Goal: Task Accomplishment & Management: Complete application form

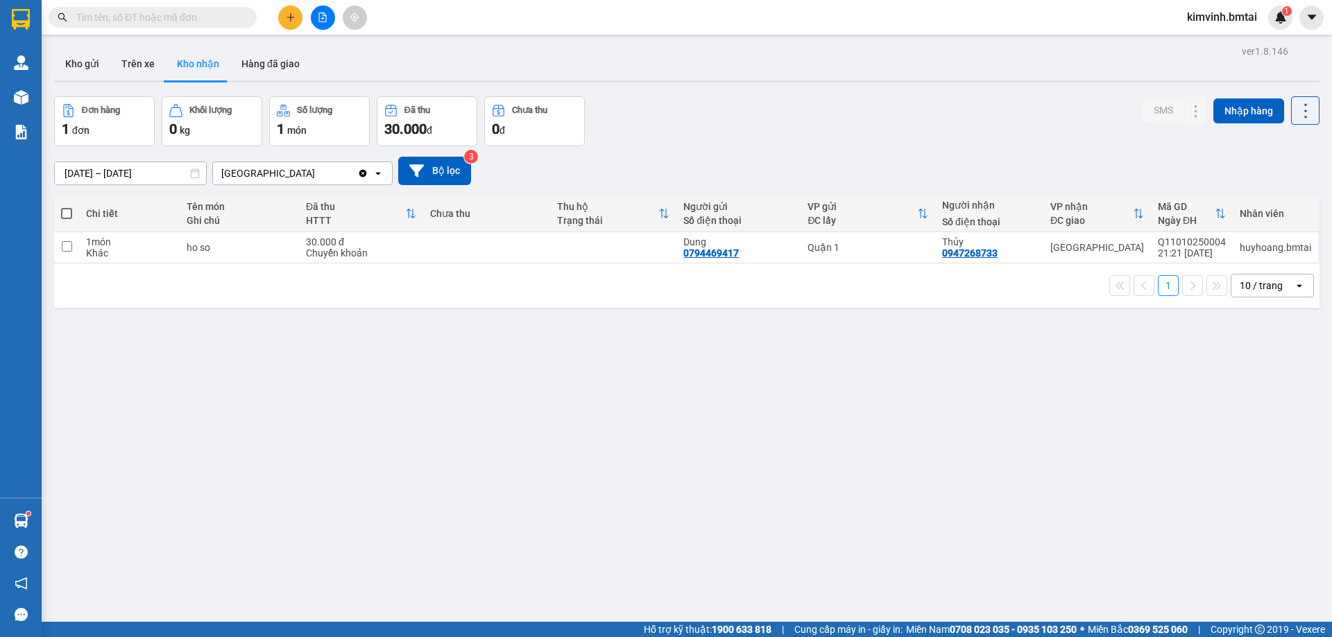
click at [292, 20] on icon "plus" at bounding box center [291, 17] width 10 height 10
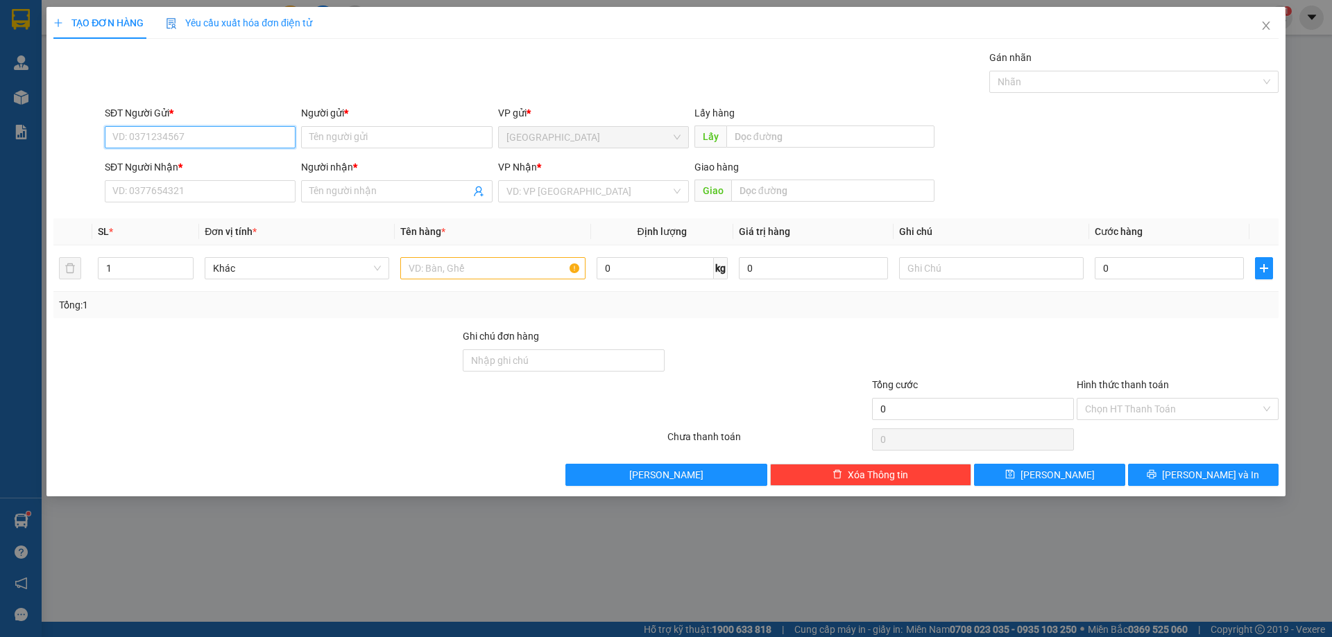
click at [221, 139] on input "SĐT Người Gửi *" at bounding box center [200, 137] width 191 height 22
type input "0935996682"
click at [194, 159] on div "0935996682 - Đại" at bounding box center [200, 164] width 174 height 15
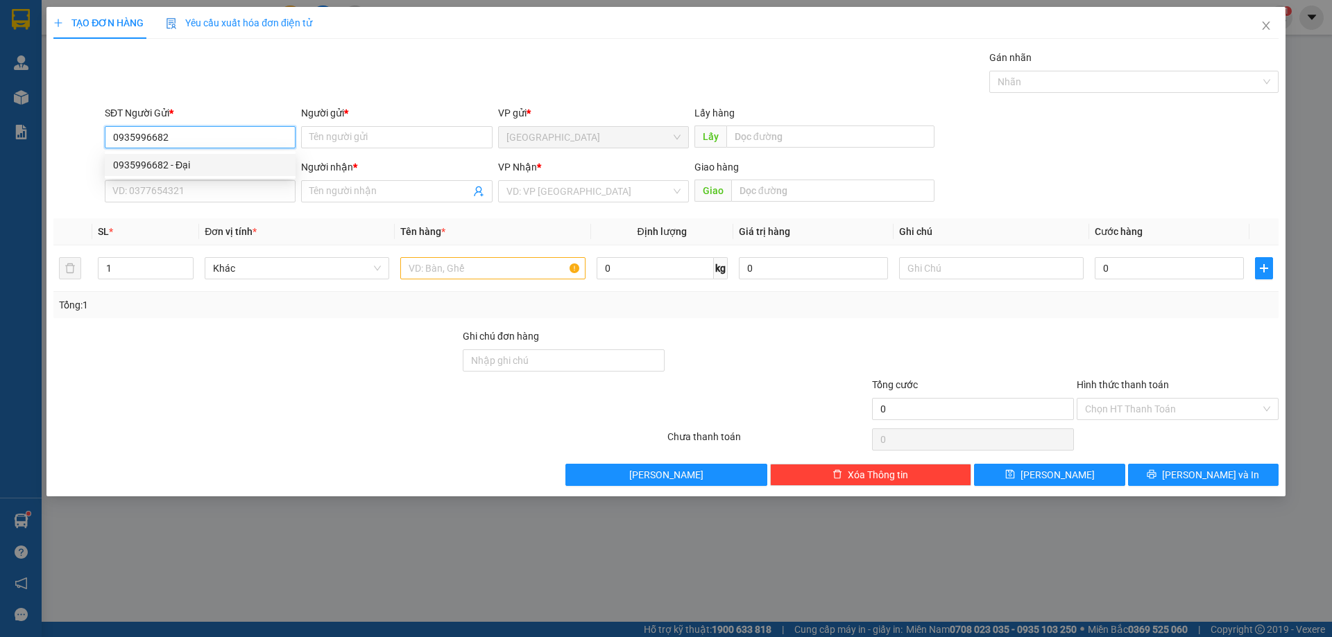
type input "Đại"
type input "0888880679"
type input "Đăng"
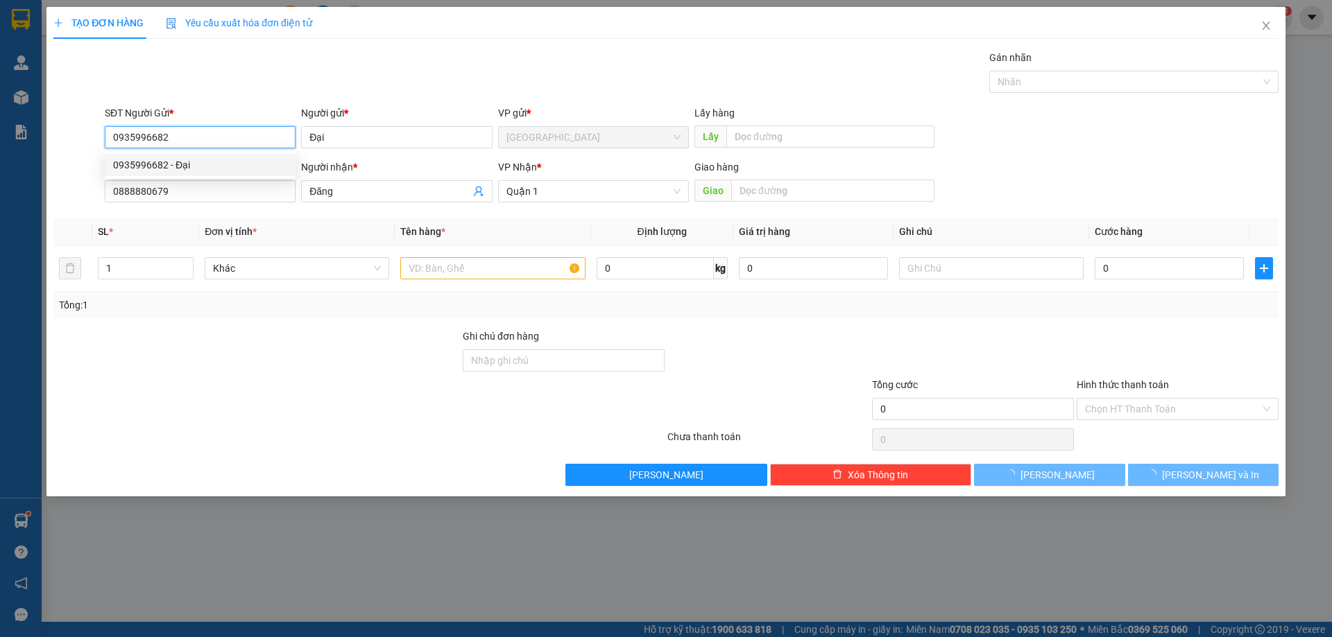
type input "40.000"
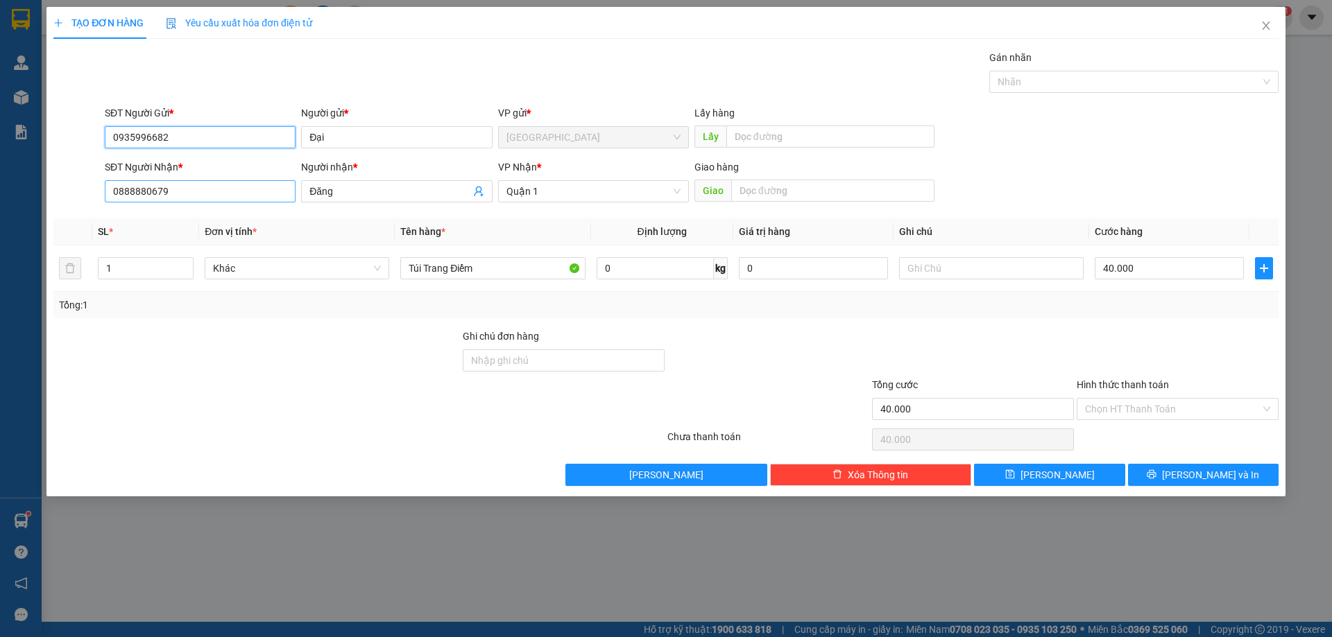
type input "0935996682"
click at [224, 198] on input "0888880679" at bounding box center [200, 191] width 191 height 22
click at [155, 217] on div "0837773939 - Uyên" at bounding box center [200, 219] width 174 height 15
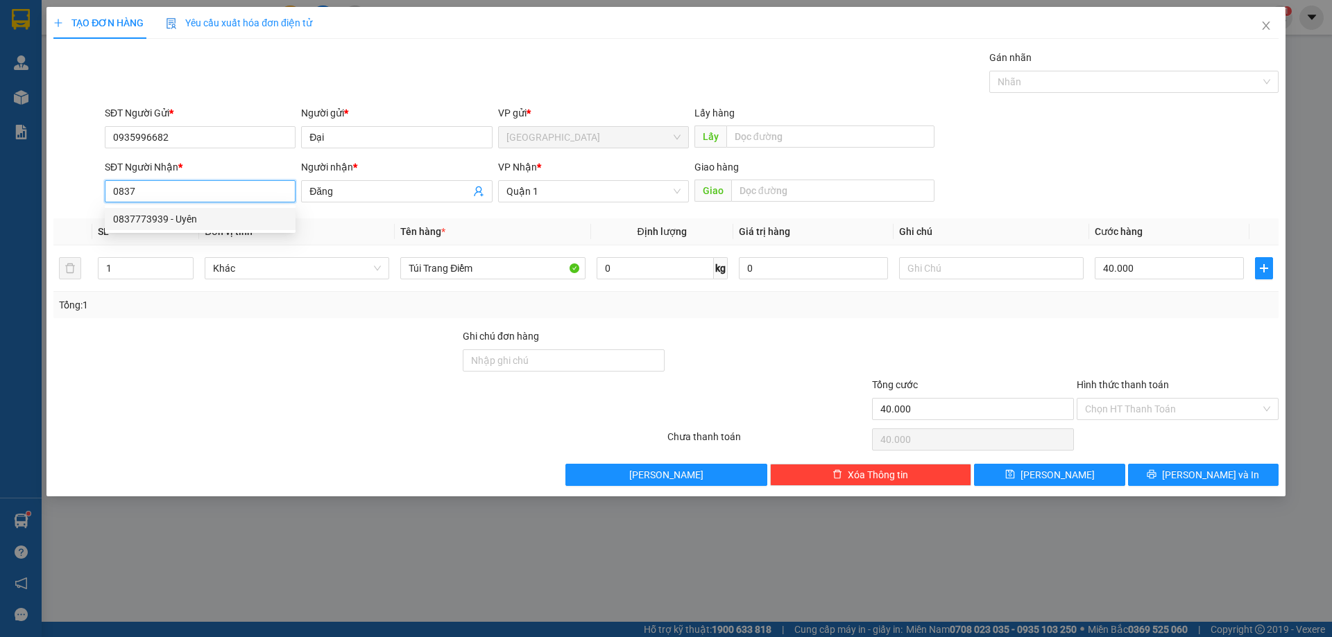
type input "0837773939"
type input "Uyên"
type input "0837773939"
click at [316, 380] on div at bounding box center [256, 401] width 409 height 49
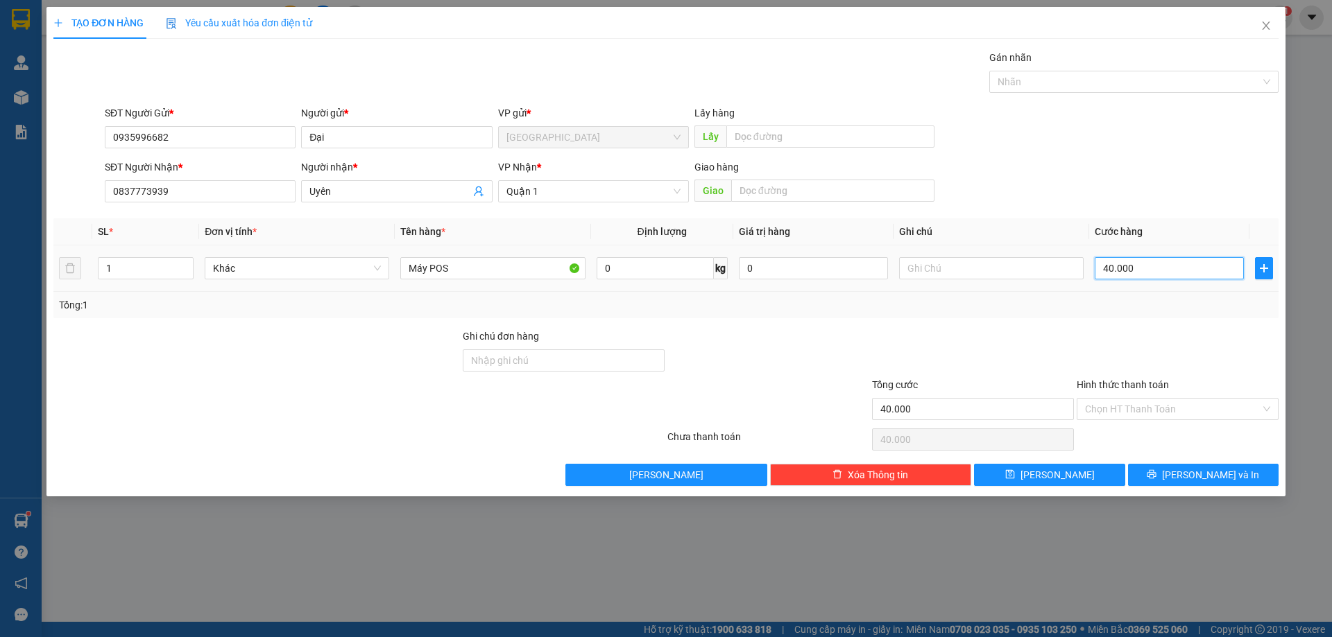
click at [1178, 266] on input "40.000" at bounding box center [1168, 268] width 149 height 22
type input "0"
type input "7"
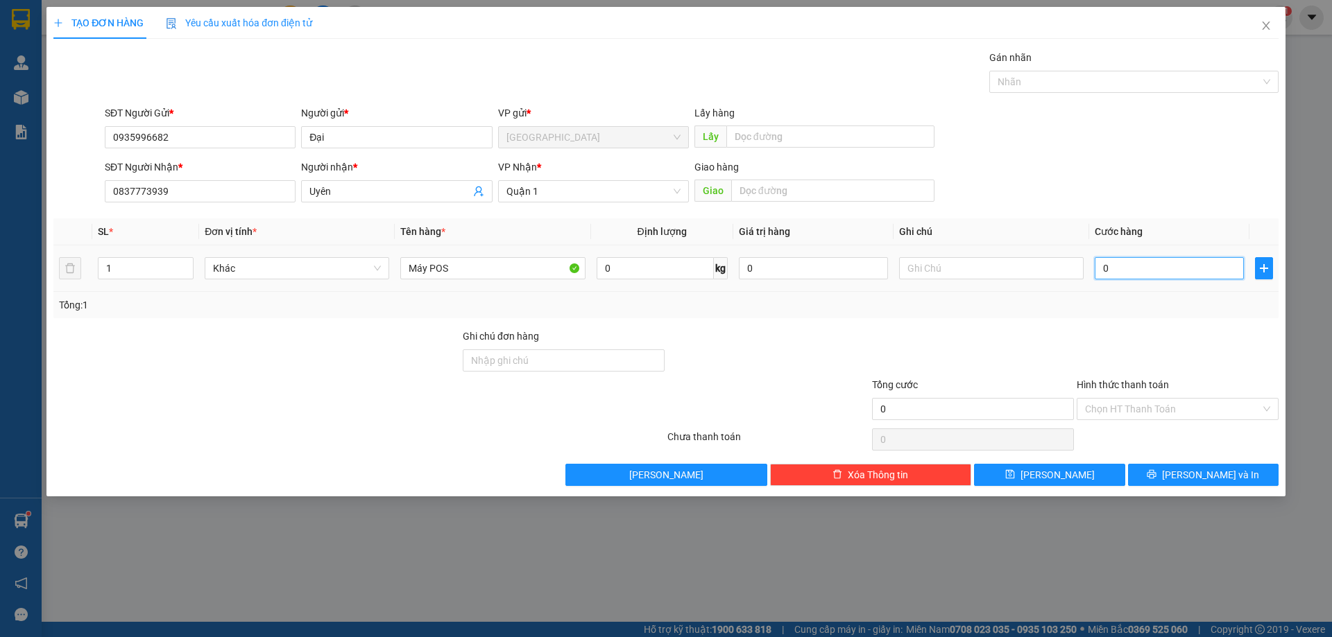
type input "7"
type input "07"
type input "70"
type input "070"
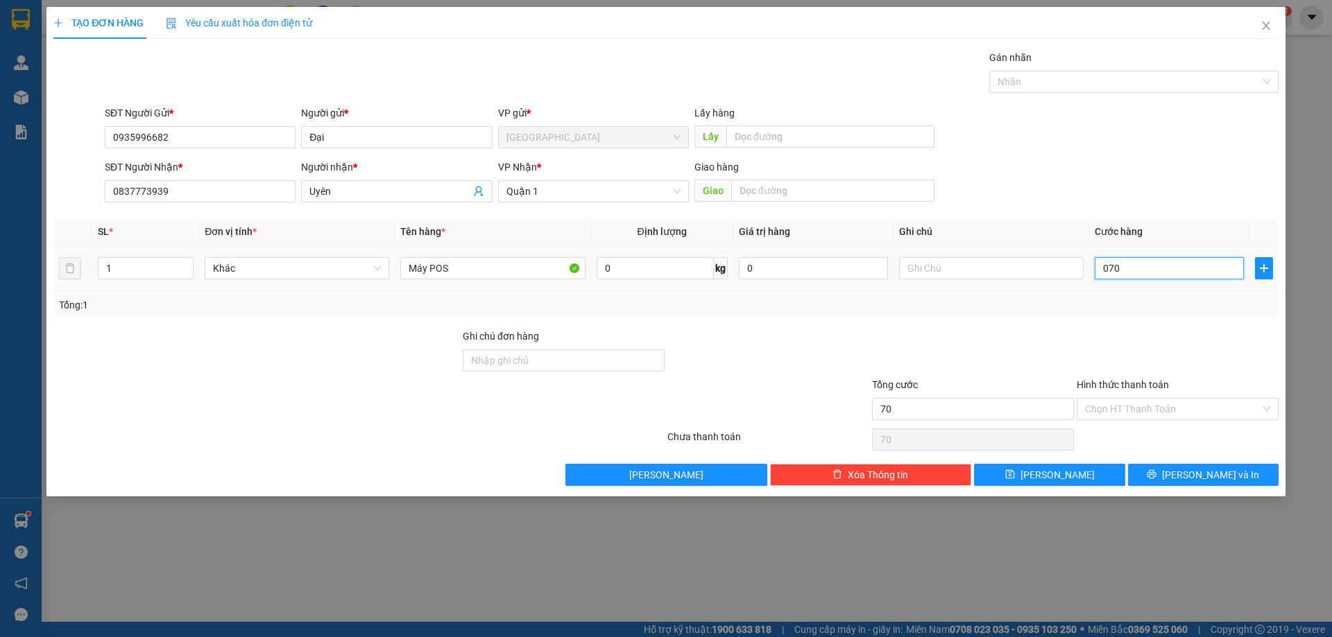
type input "700"
type input "0.700"
type input "7.000"
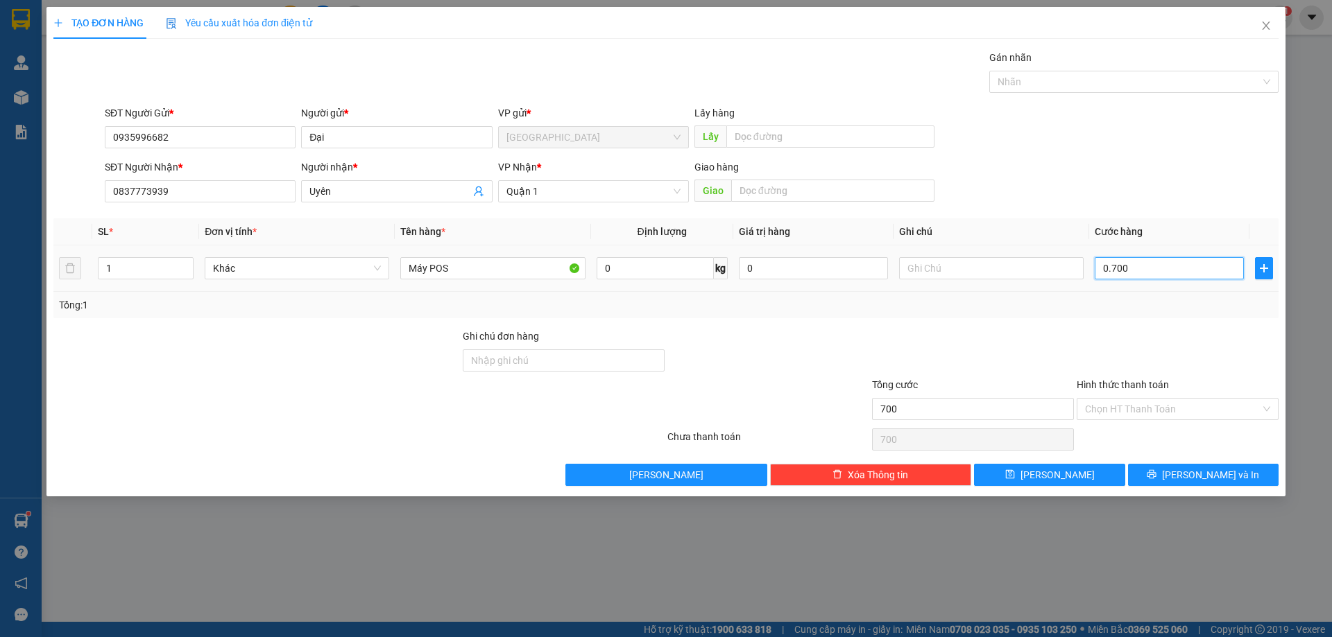
type input "07.000"
type input "700"
type input "0.700"
type input "70"
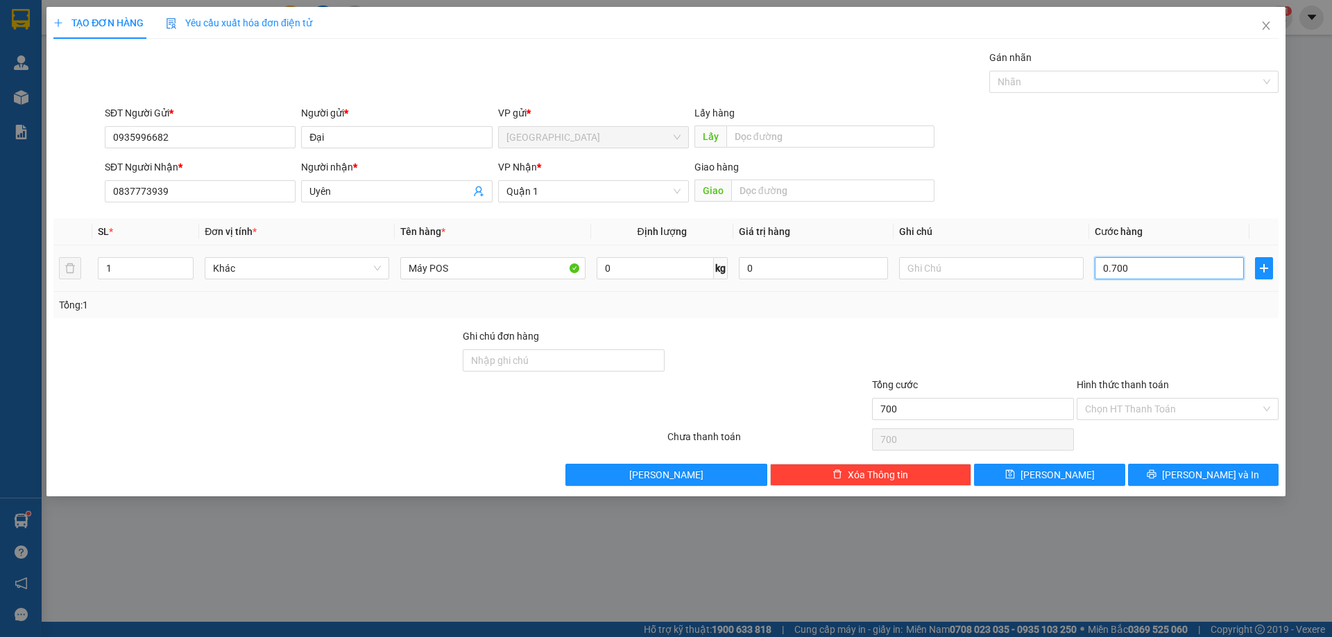
type input "70"
type input "070"
type input "7"
type input "07"
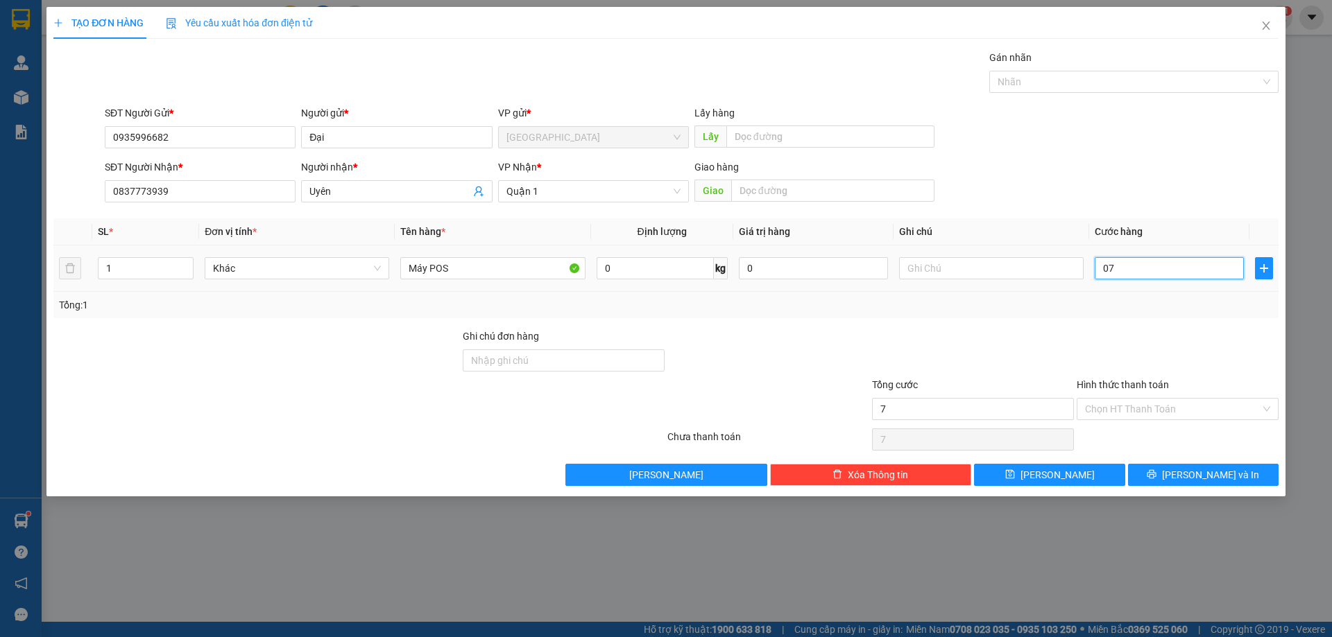
type input "0"
click at [1102, 266] on input "0\" at bounding box center [1168, 268] width 149 height 22
click at [1142, 272] on input "\" at bounding box center [1168, 268] width 149 height 22
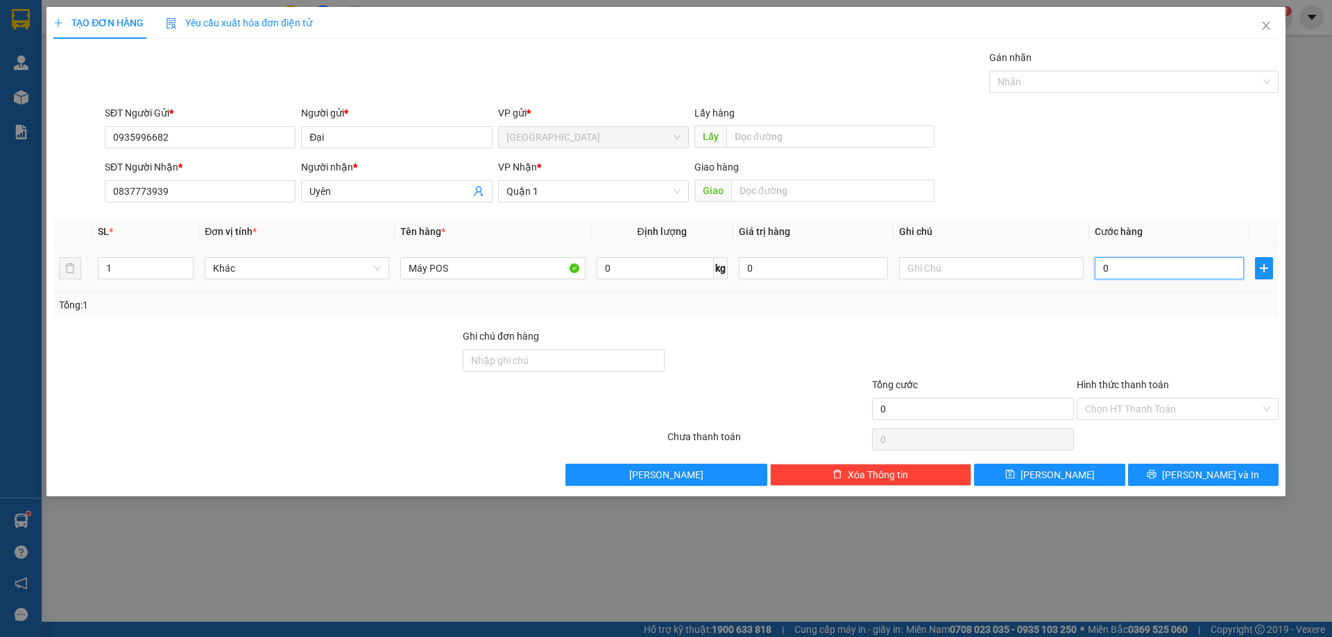
type input "0"
type input "7"
type input "70"
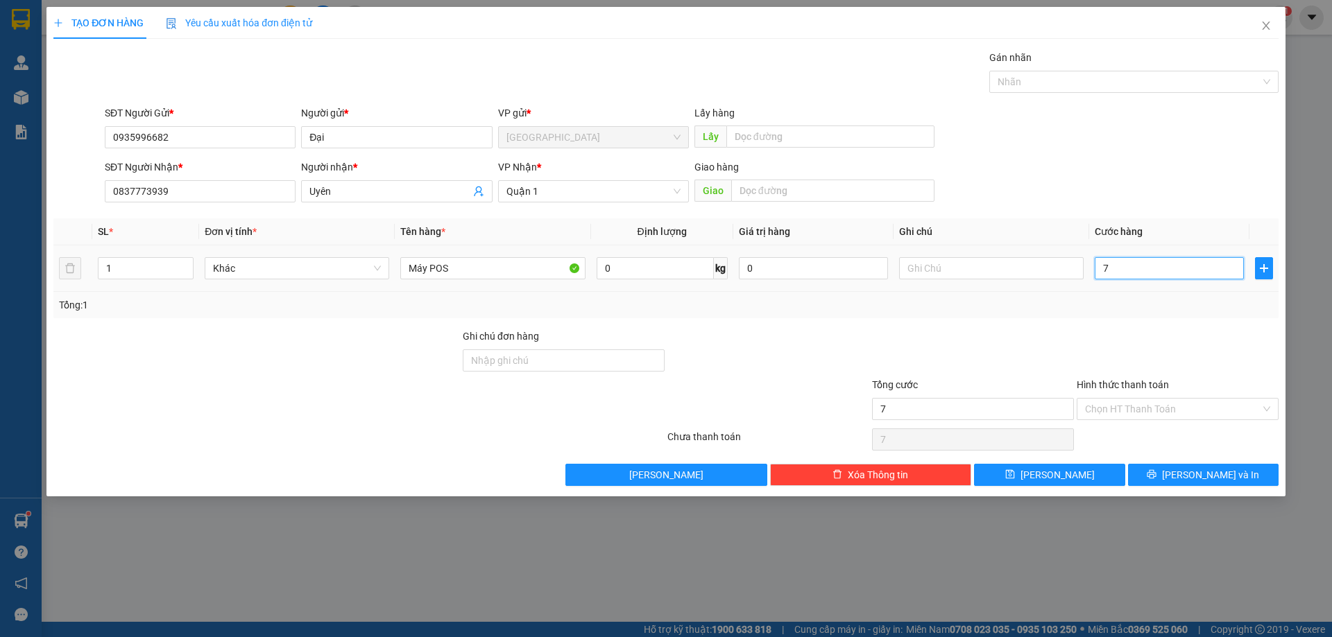
type input "70"
type input "700"
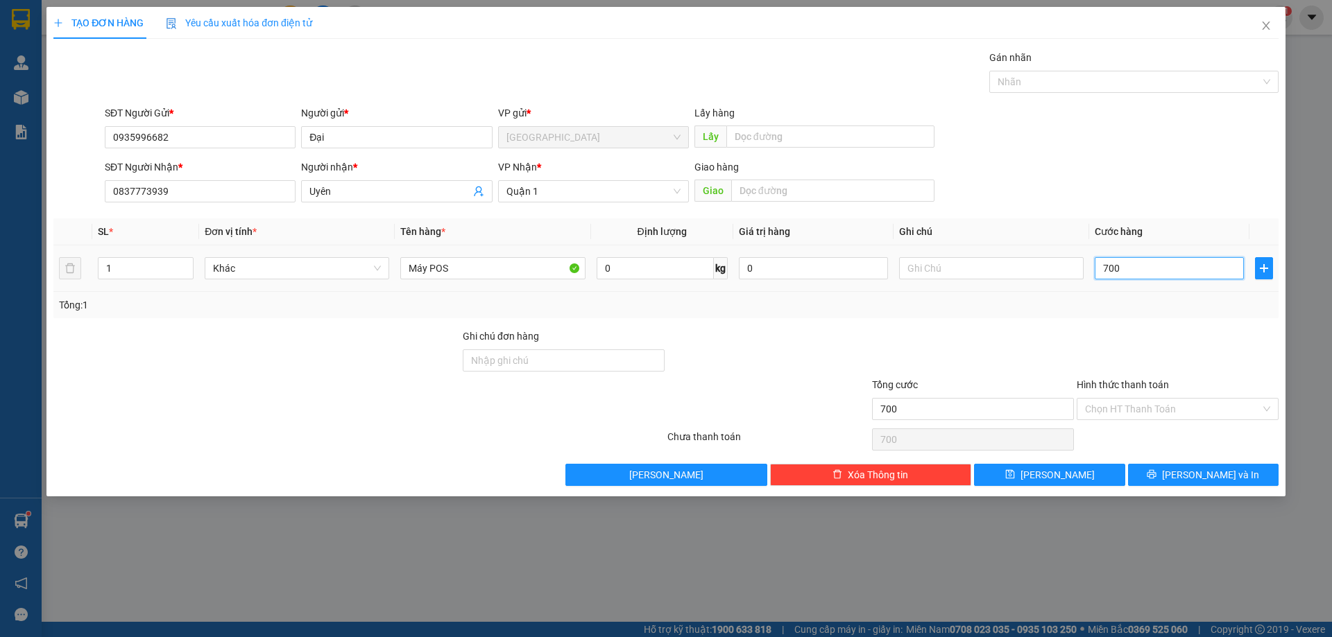
type input "7.000"
type input "70.000"
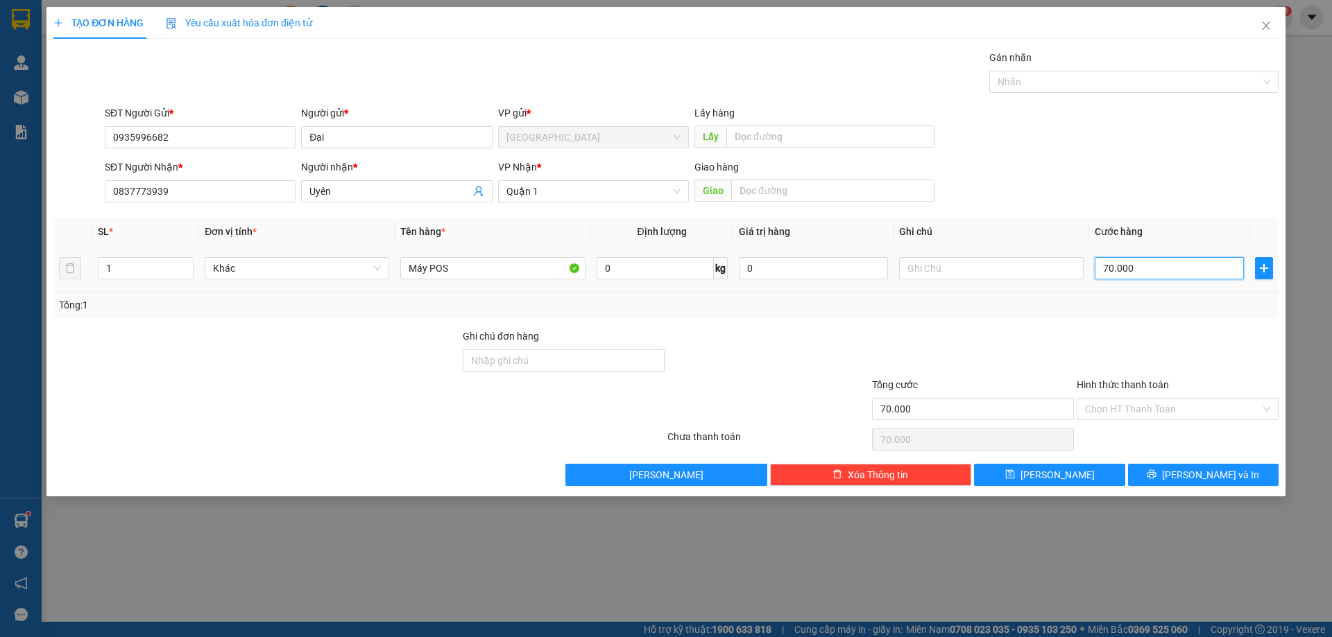
type input "70.000"
click at [460, 256] on div "Máy POS" at bounding box center [492, 269] width 184 height 28
click at [461, 257] on div "Máy POS" at bounding box center [492, 269] width 184 height 28
click at [393, 360] on div at bounding box center [256, 353] width 409 height 49
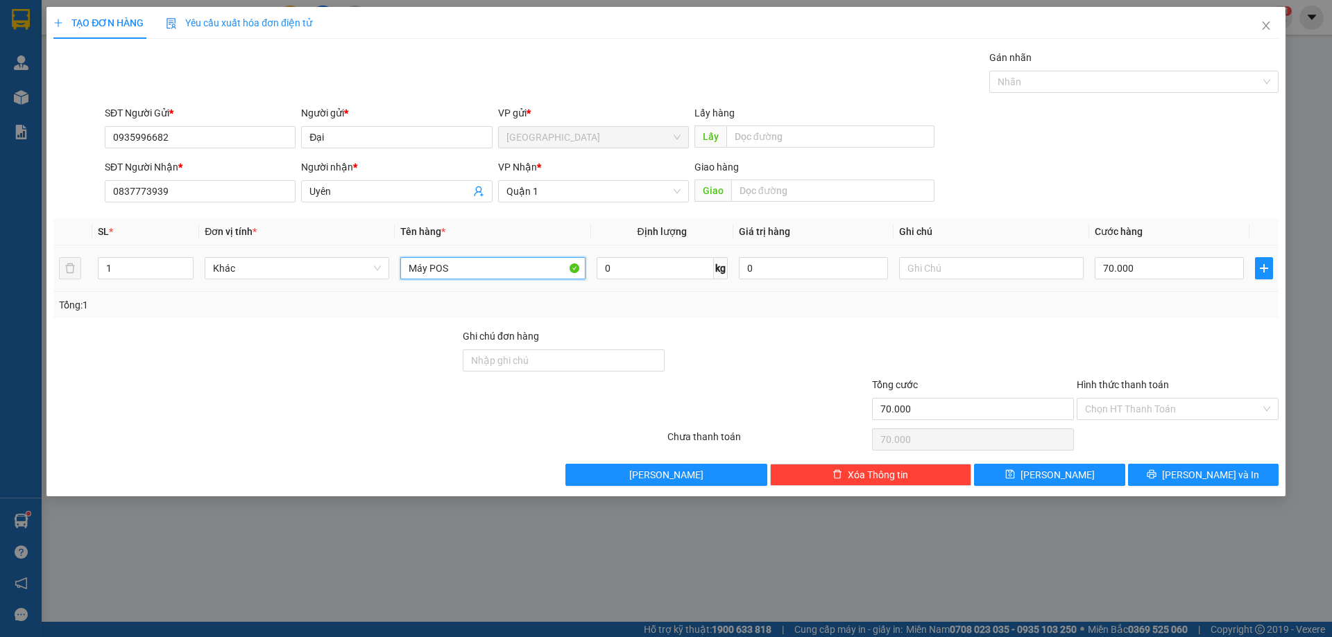
click at [466, 273] on input "Máy POS" at bounding box center [492, 268] width 184 height 22
type input "M"
type input "[GEOGRAPHIC_DATA]"
click at [314, 431] on div at bounding box center [359, 440] width 614 height 28
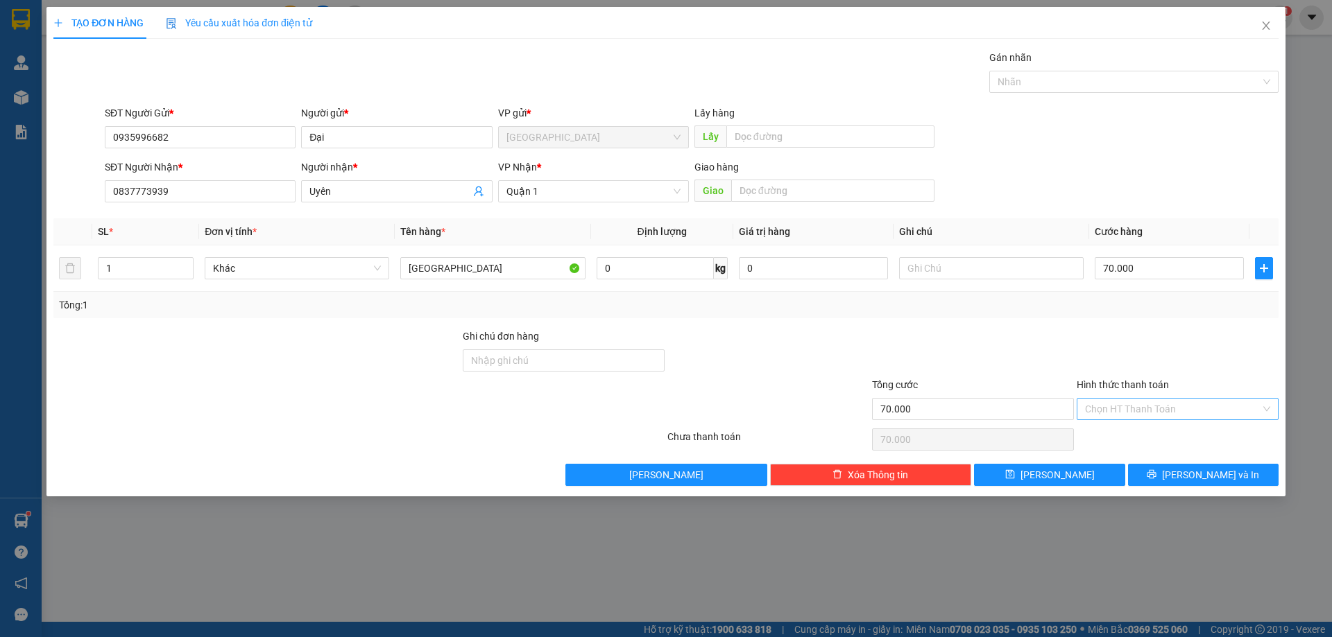
click at [1155, 411] on input "Hình thức thanh toán" at bounding box center [1172, 409] width 175 height 21
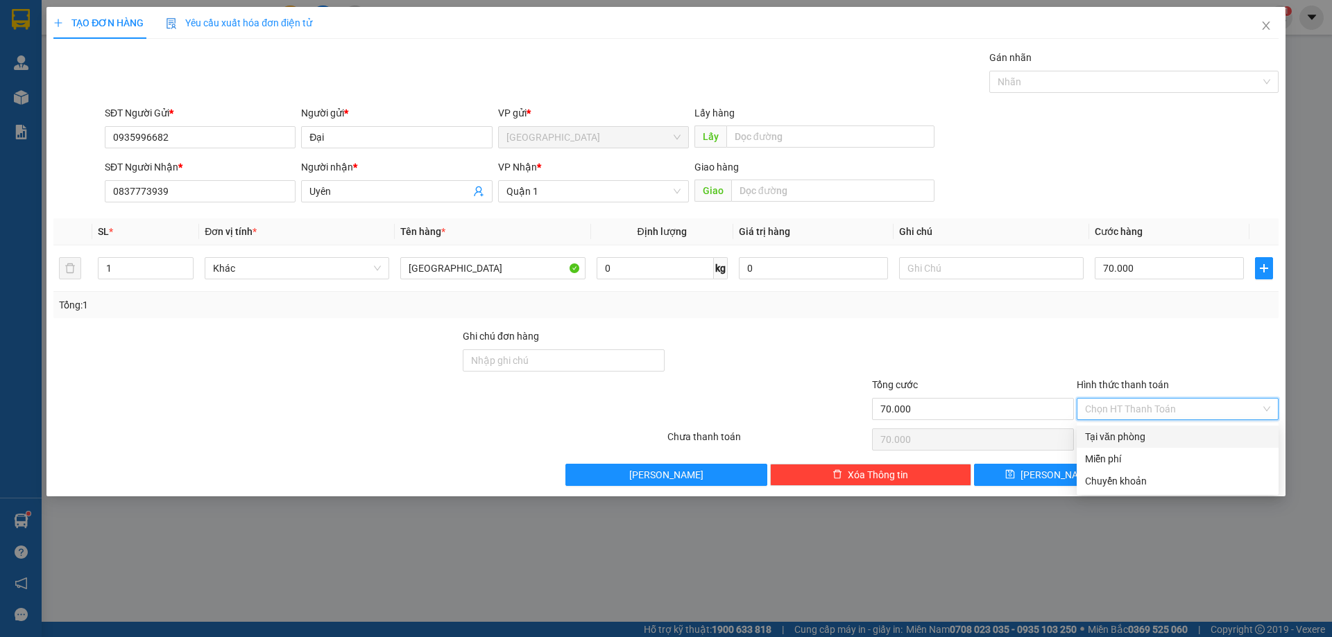
click at [1144, 434] on div "Tại văn phòng" at bounding box center [1177, 436] width 185 height 15
type input "0"
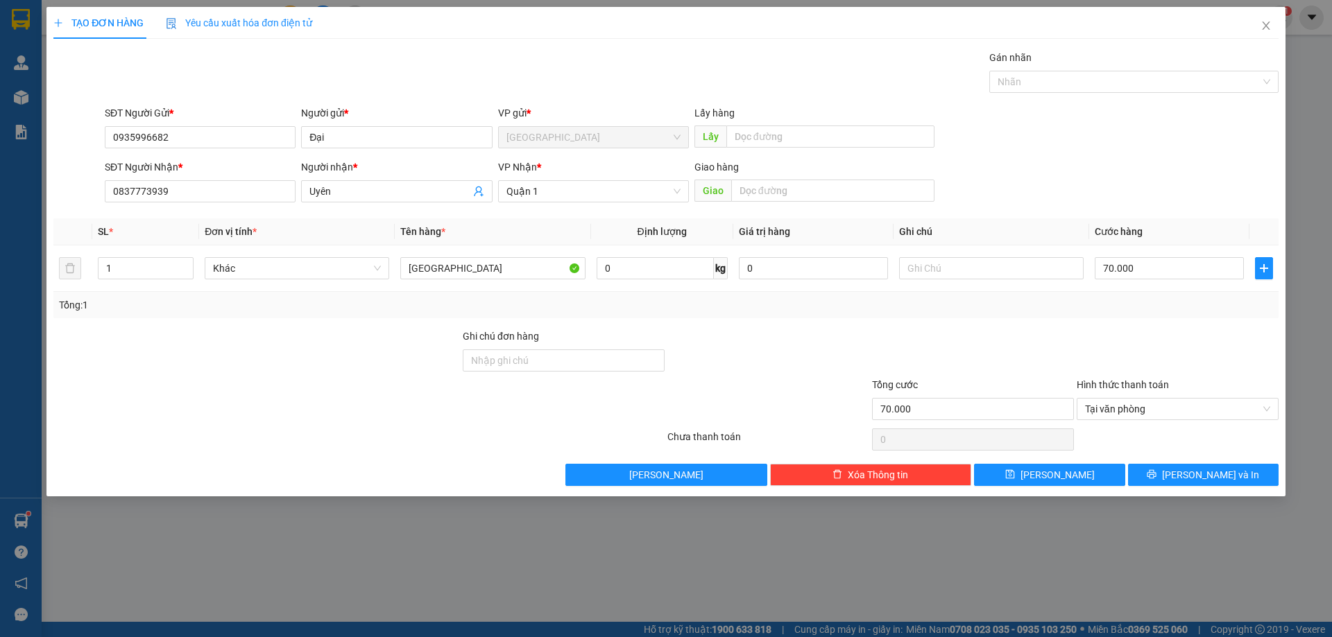
click at [937, 356] on div at bounding box center [972, 353] width 205 height 49
click at [1171, 477] on button "[PERSON_NAME] và In" at bounding box center [1203, 475] width 151 height 22
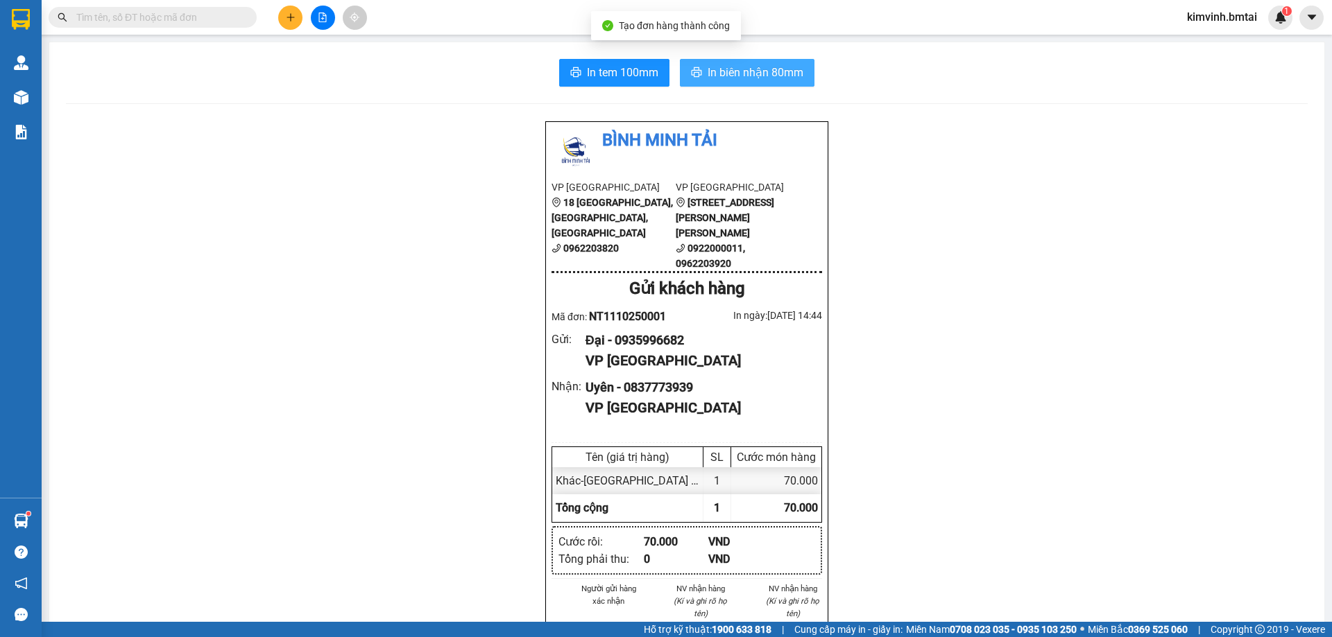
click at [742, 79] on span "In biên nhận 80mm" at bounding box center [755, 72] width 96 height 17
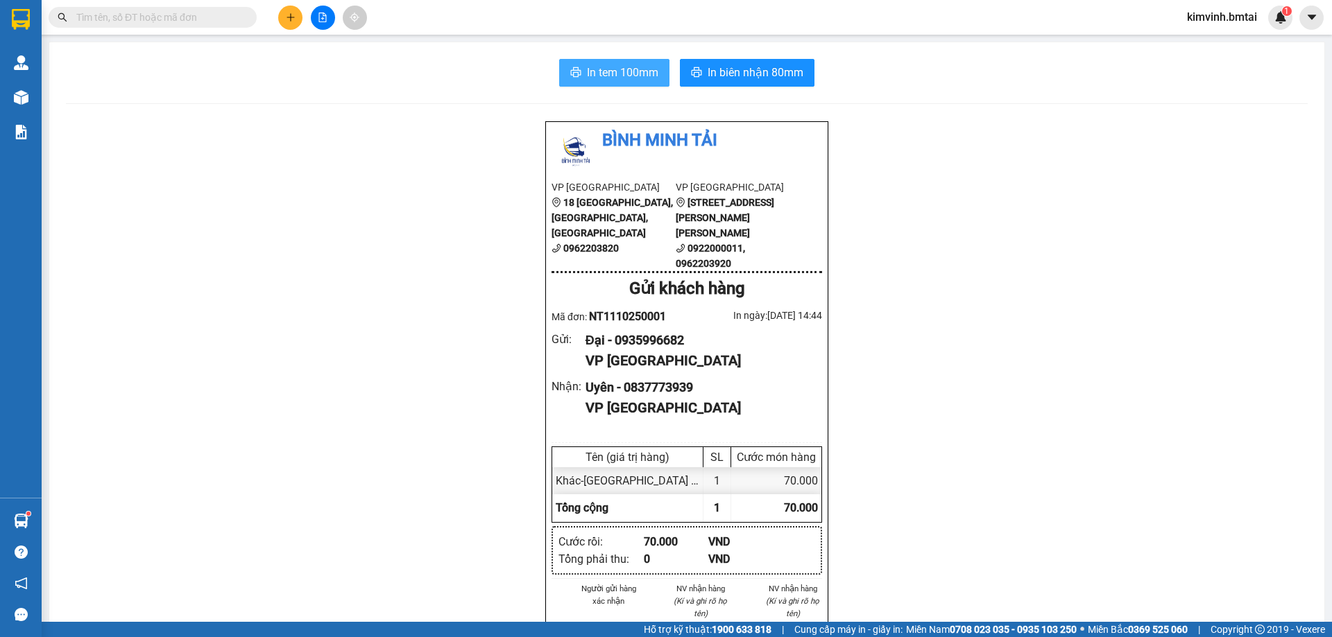
click at [577, 76] on button "In tem 100mm" at bounding box center [614, 73] width 110 height 28
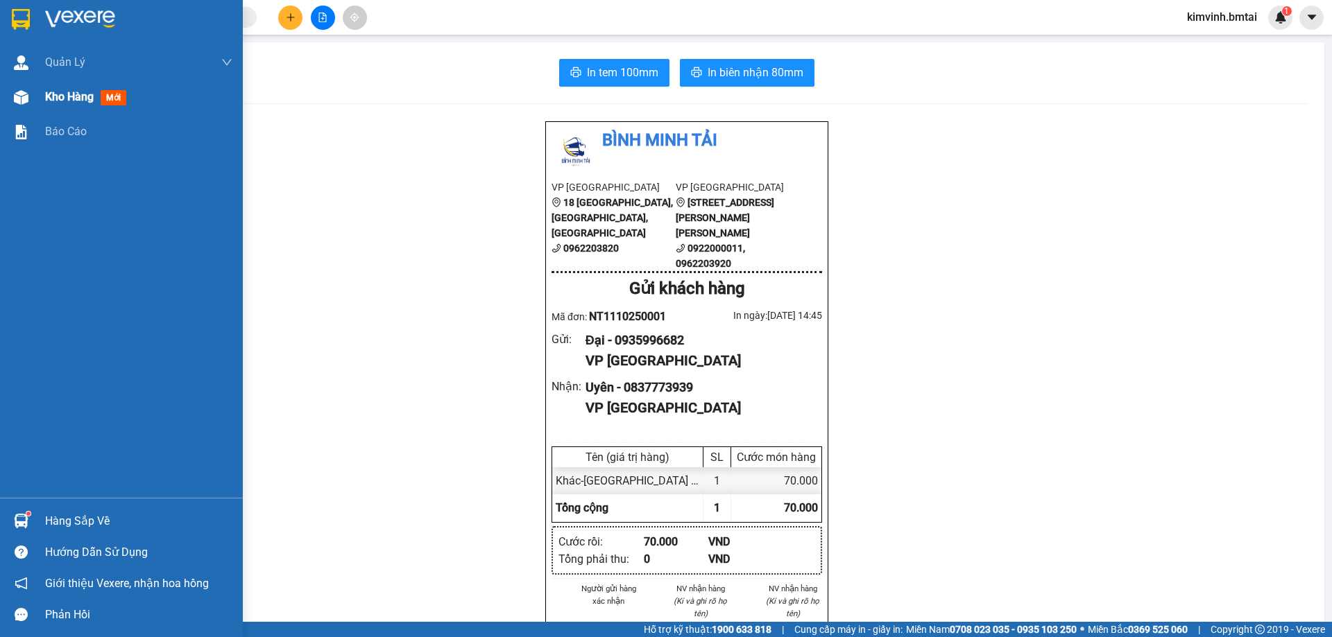
drag, startPoint x: 92, startPoint y: 105, endPoint x: 107, endPoint y: 98, distance: 16.8
click at [92, 105] on div "Kho hàng mới" at bounding box center [88, 96] width 87 height 17
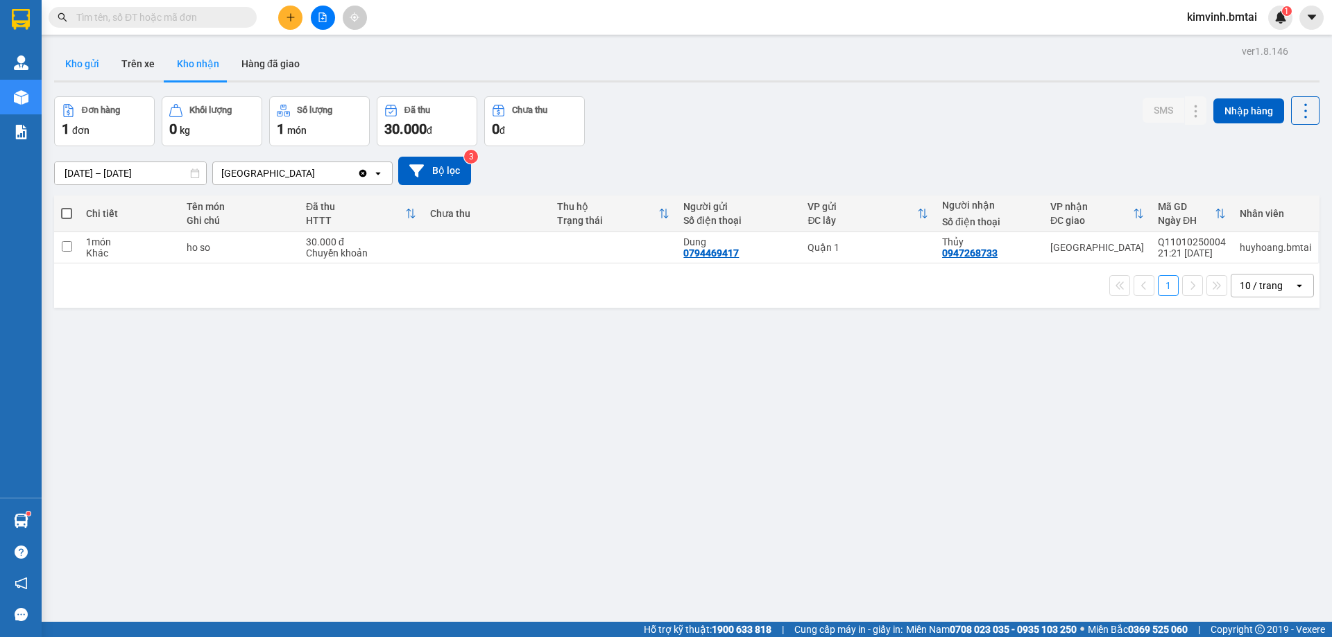
click at [88, 67] on button "Kho gửi" at bounding box center [82, 63] width 56 height 33
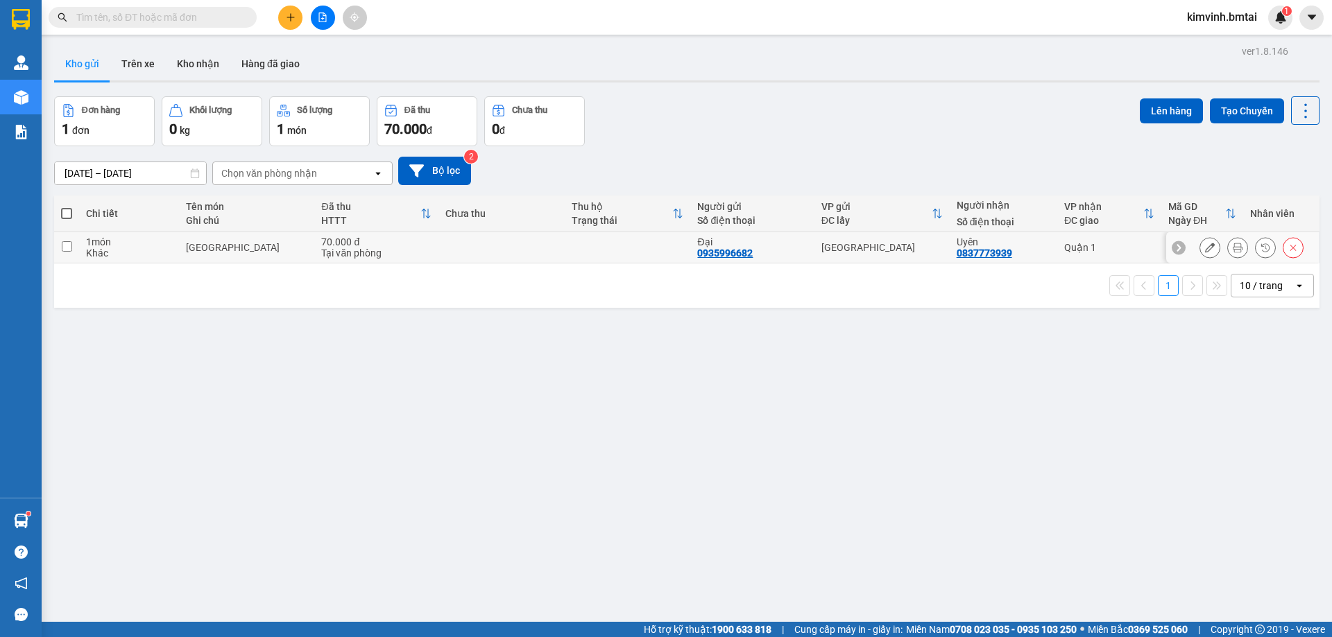
click at [420, 248] on div "Tại văn phòng" at bounding box center [376, 253] width 110 height 11
checkbox input "true"
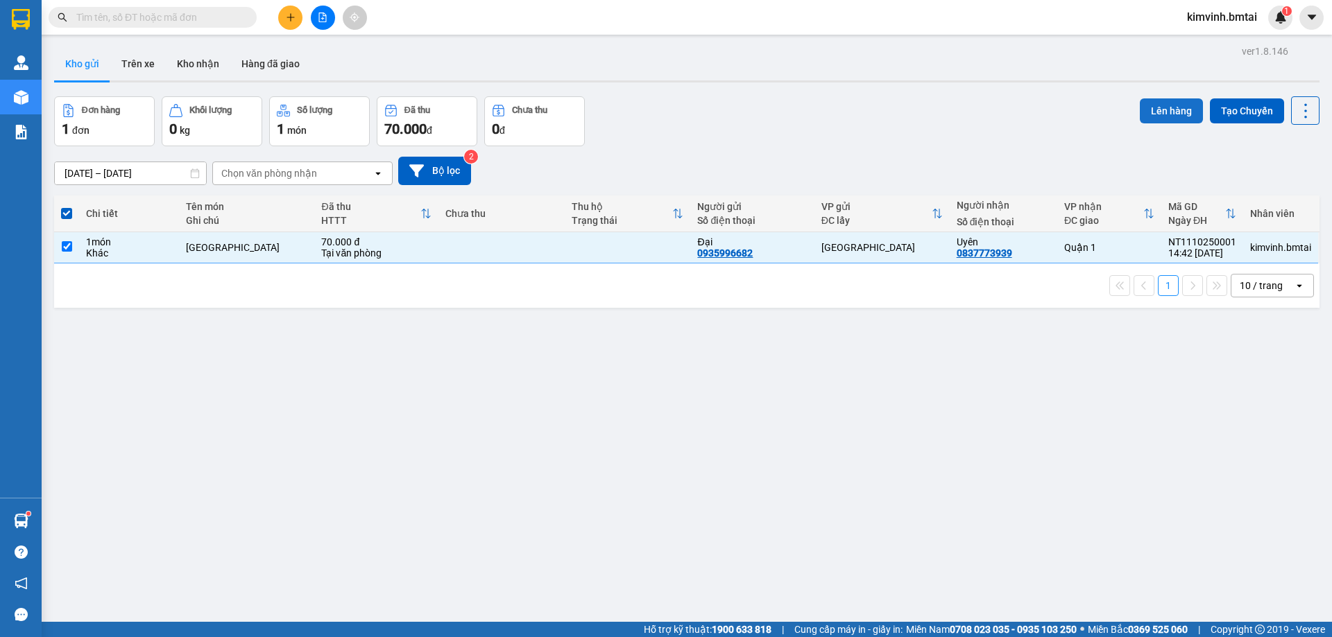
click at [1167, 117] on button "Lên hàng" at bounding box center [1171, 110] width 63 height 25
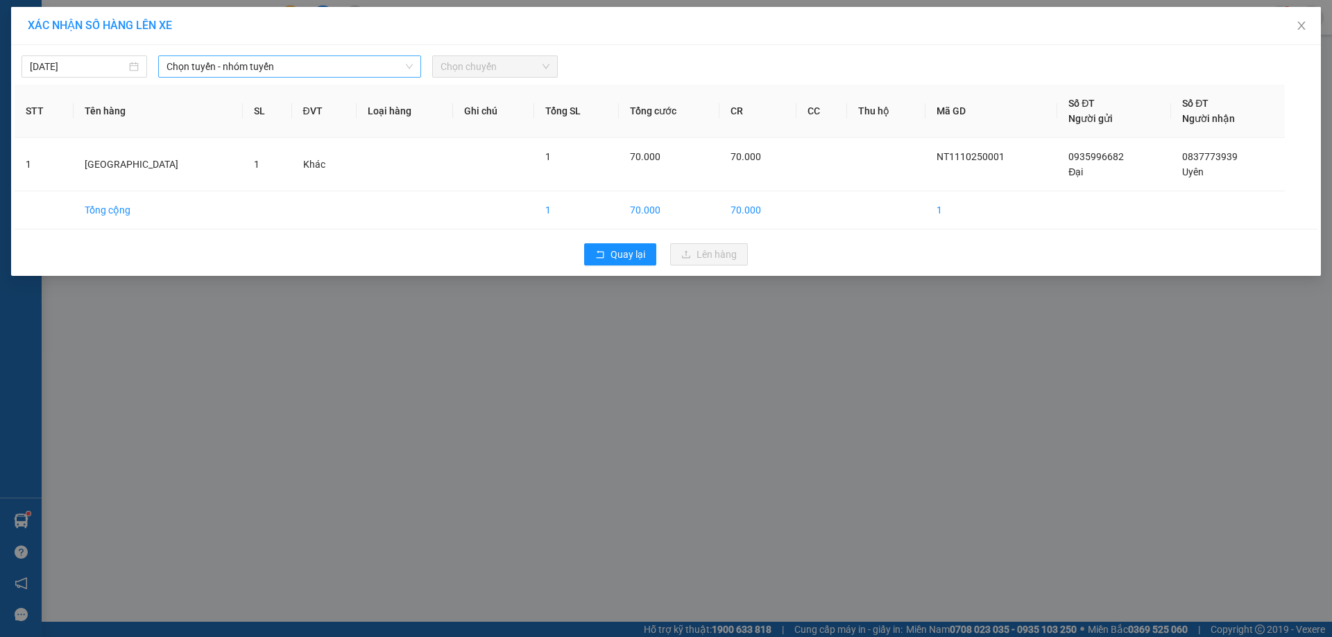
click at [343, 68] on span "Chọn tuyến - nhóm tuyến" at bounding box center [289, 66] width 246 height 21
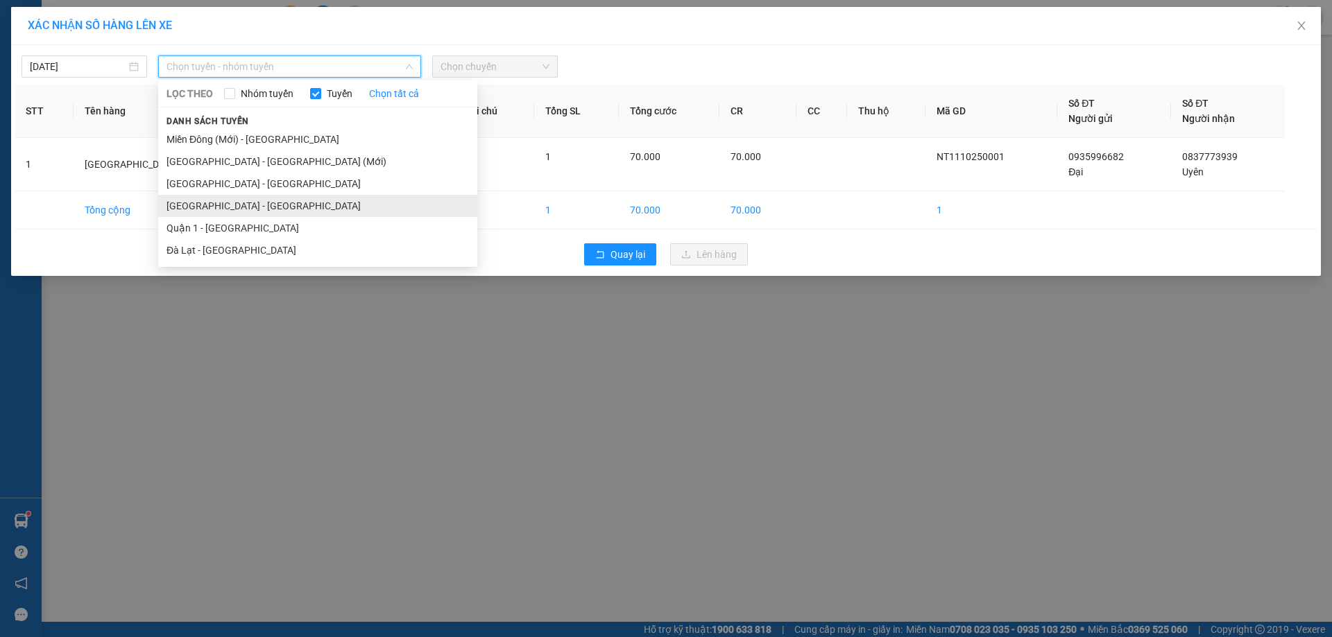
click at [227, 209] on li "[GEOGRAPHIC_DATA] - [GEOGRAPHIC_DATA]" at bounding box center [317, 206] width 319 height 22
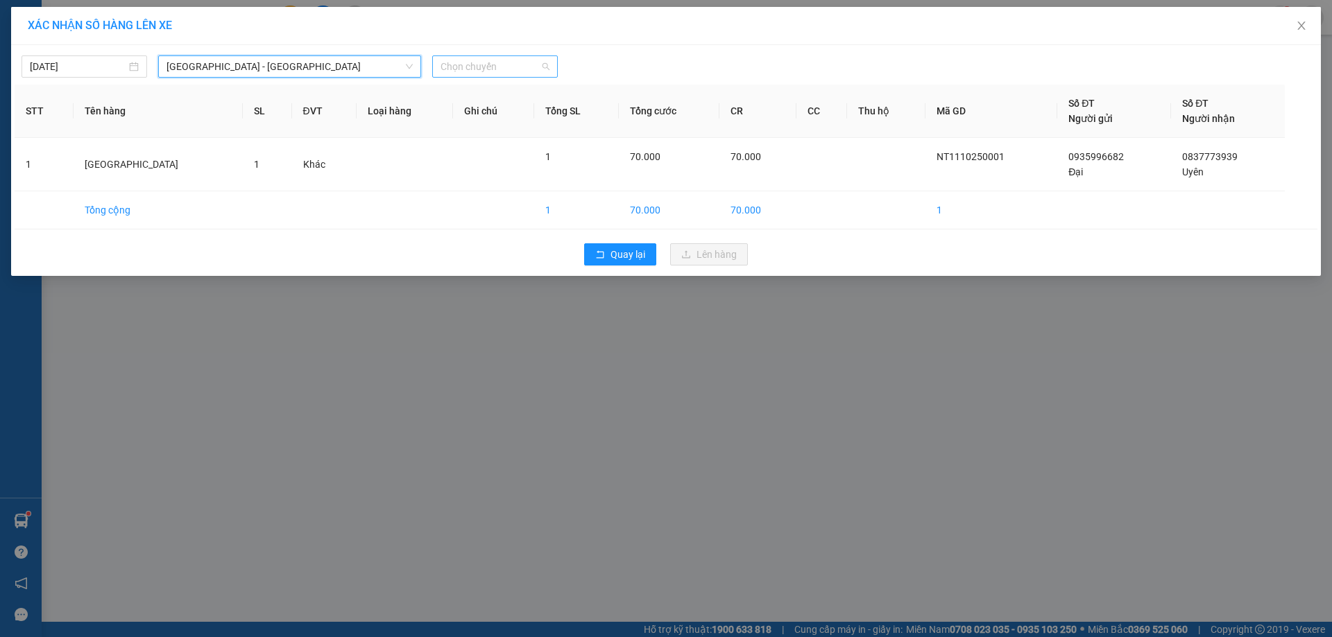
click at [479, 68] on span "Chọn chuyến" at bounding box center [494, 66] width 109 height 21
